Goal: Task Accomplishment & Management: Manage account settings

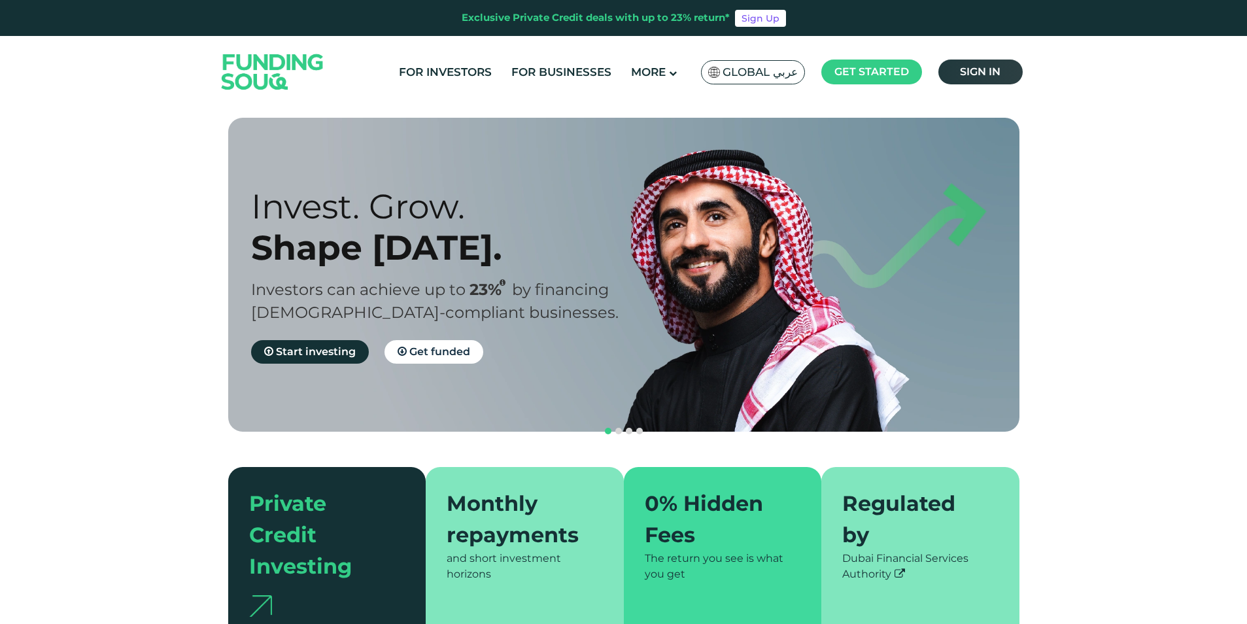
drag, startPoint x: 0, startPoint y: 0, endPoint x: 969, endPoint y: 73, distance: 971.6
click at [969, 73] on span "Sign in" at bounding box center [980, 71] width 41 height 12
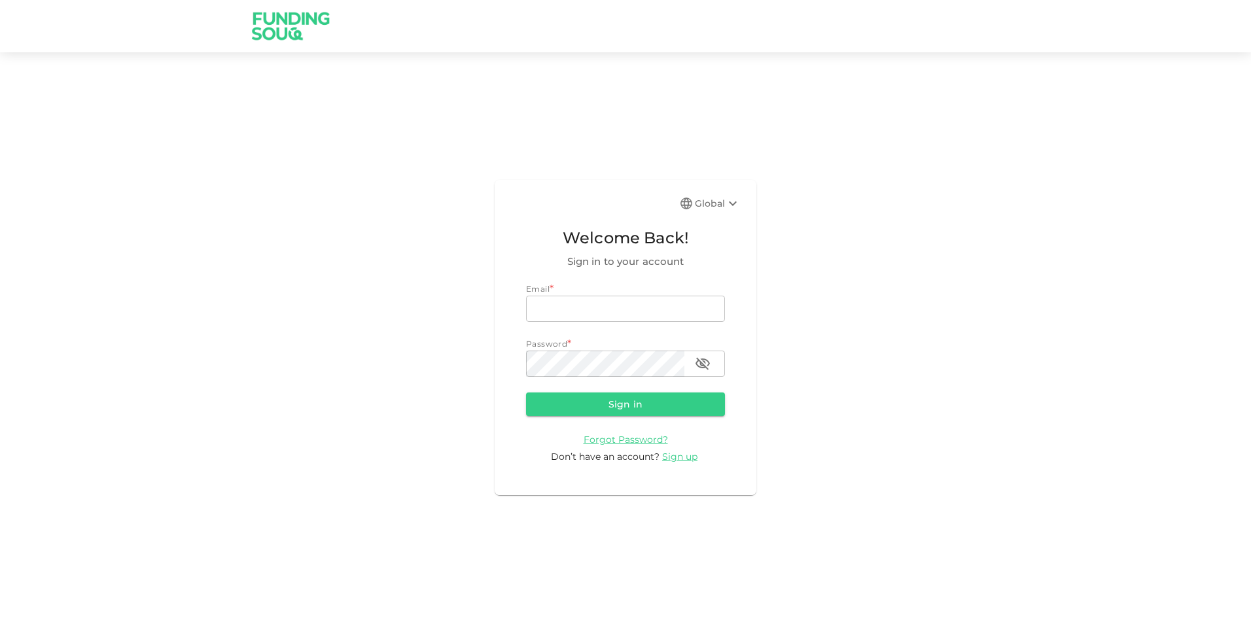
type input "zainbashir994@outlook.com"
click at [632, 402] on button "Sign in" at bounding box center [625, 404] width 199 height 24
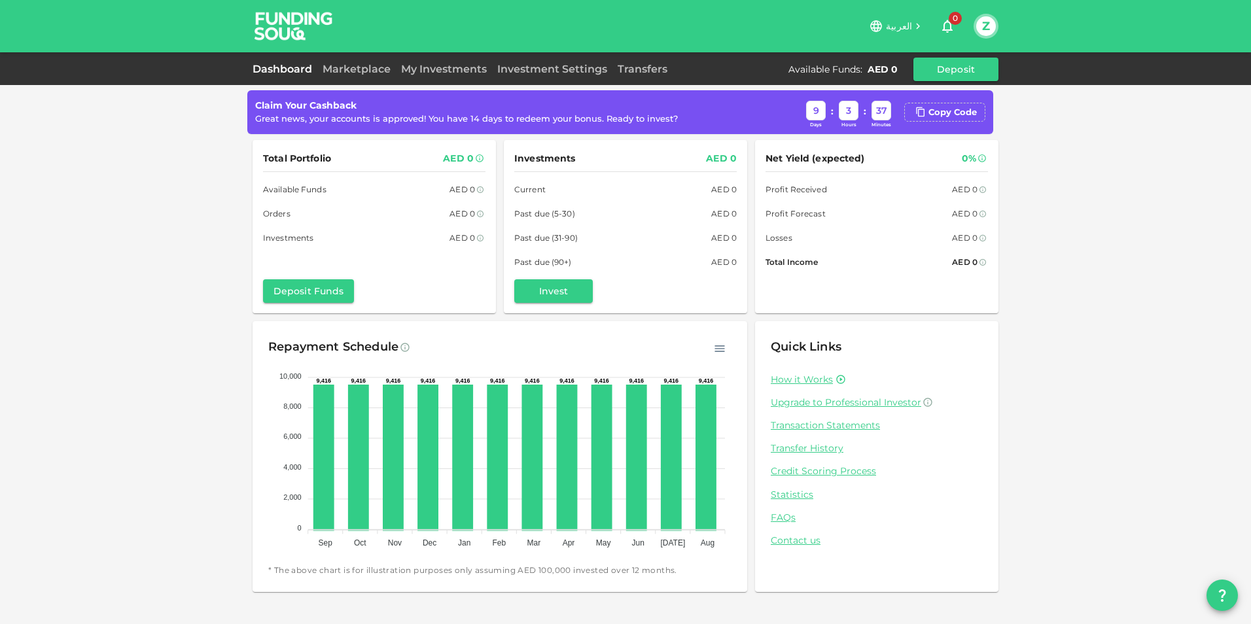
click at [882, 28] on icon at bounding box center [876, 26] width 12 height 12
click at [911, 20] on h6 "العربية" at bounding box center [899, 27] width 26 height 14
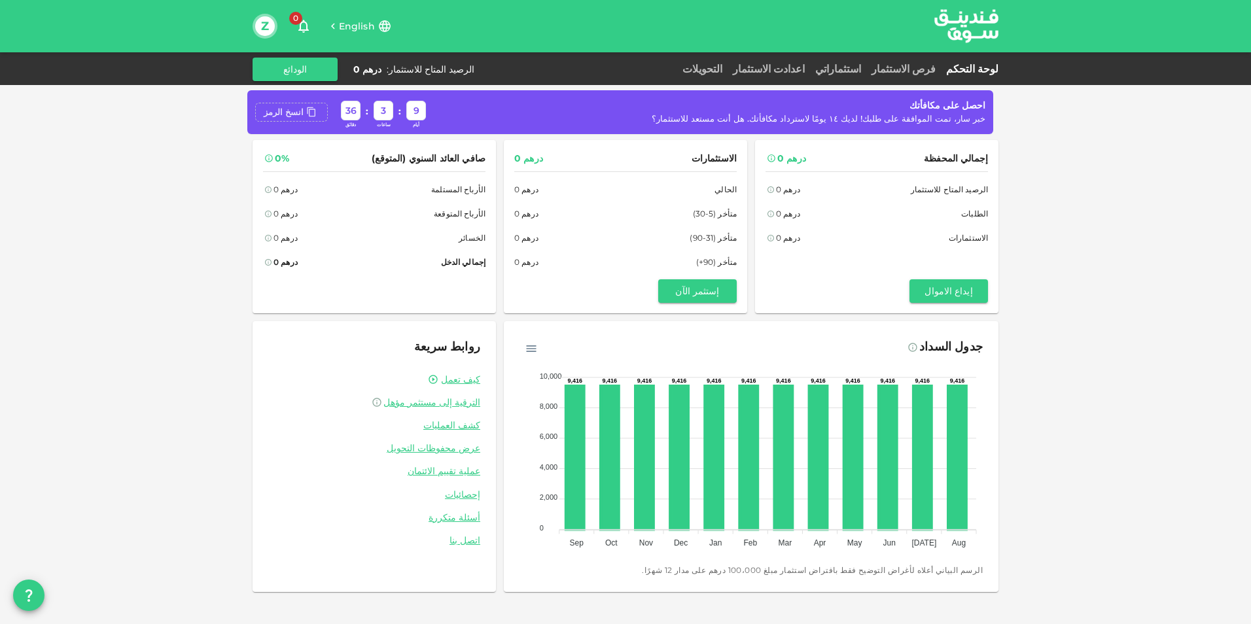
click at [295, 115] on div "انسخ الرمز" at bounding box center [291, 113] width 73 height 20
